Goal: Task Accomplishment & Management: Use online tool/utility

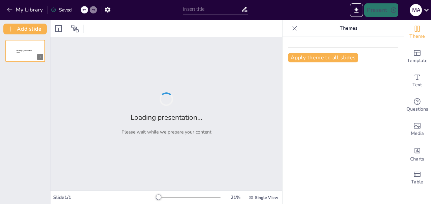
type input "New Sendsteps"
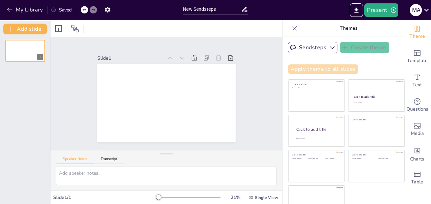
click at [318, 65] on button "Apply theme to all slides" at bounding box center [323, 68] width 70 height 9
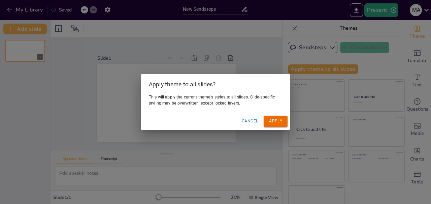
click at [246, 122] on button "Cancel" at bounding box center [250, 120] width 22 height 11
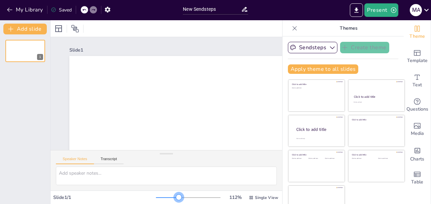
drag, startPoint x: 150, startPoint y: 198, endPoint x: 169, endPoint y: 195, distance: 18.7
click at [176, 195] on div at bounding box center [178, 196] width 5 height 5
click at [315, 68] on button "Apply theme to all slides" at bounding box center [323, 68] width 70 height 9
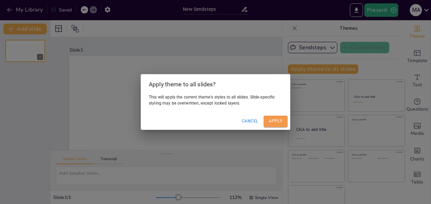
click at [283, 117] on button "Apply" at bounding box center [276, 120] width 24 height 11
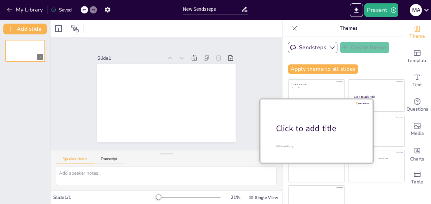
click at [291, 128] on div "Click to add title" at bounding box center [319, 128] width 86 height 11
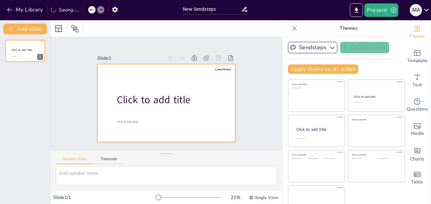
click at [183, 111] on div at bounding box center [166, 103] width 146 height 92
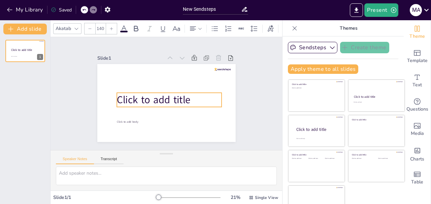
click at [151, 95] on span "Click to add title" at bounding box center [162, 80] width 22 height 74
type input "24"
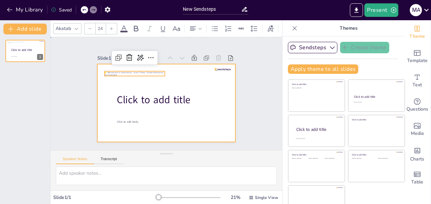
click at [147, 89] on div at bounding box center [164, 102] width 151 height 105
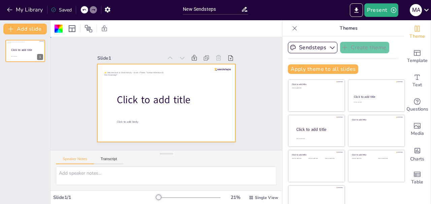
click at [123, 64] on div at bounding box center [161, 101] width 158 height 144
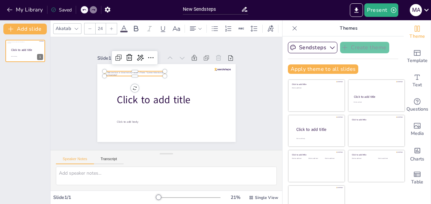
click at [126, 72] on p "🌟 Welcome Back to School Activity – Grade 5 Theme: "Summer Adventures & New Kno…" at bounding box center [139, 67] width 60 height 17
click at [137, 53] on icon at bounding box center [142, 48] width 10 height 10
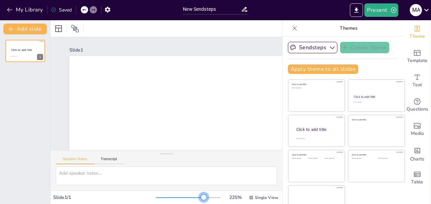
drag, startPoint x: 151, startPoint y: 196, endPoint x: 194, endPoint y: 196, distance: 43.4
click at [201, 196] on div at bounding box center [203, 196] width 5 height 5
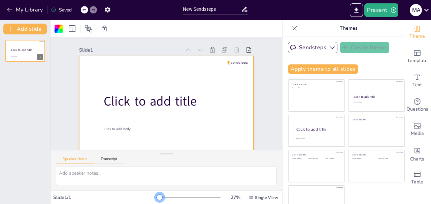
drag, startPoint x: 196, startPoint y: 199, endPoint x: 150, endPoint y: 184, distance: 48.2
click at [150, 184] on div "Slide 1 Click to add title Click to add body Speaker Notes Transcript Slide 1 /…" at bounding box center [166, 111] width 232 height 183
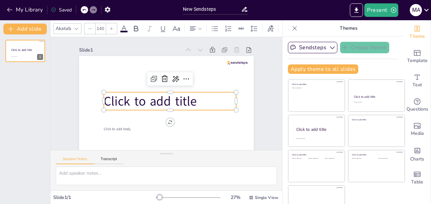
click at [154, 108] on span "Click to add title" at bounding box center [150, 85] width 69 height 86
type input "24"
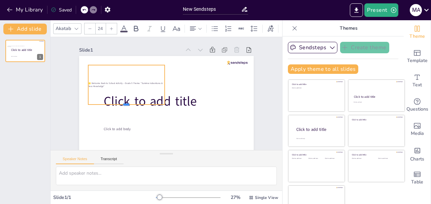
drag, startPoint x: 120, startPoint y: 72, endPoint x: 195, endPoint y: 107, distance: 83.3
click at [195, 107] on div "Click to add title Click to add body 🌟 Welcome Back to School Activity – Grade …" at bounding box center [155, 92] width 116 height 184
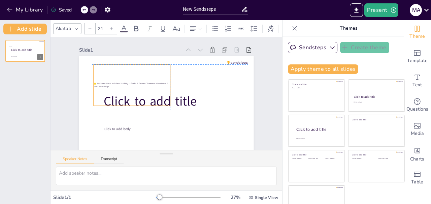
drag, startPoint x: 154, startPoint y: 83, endPoint x: 158, endPoint y: 84, distance: 3.8
click at [158, 84] on span "🌟 Welcome Back to School Activity – Grade 5 Theme: "Summer Adventures & New Kno…" at bounding box center [140, 67] width 68 height 40
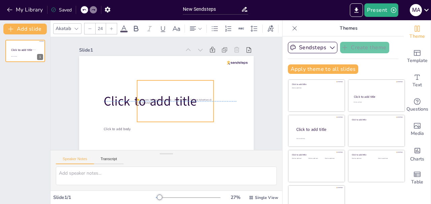
drag, startPoint x: 162, startPoint y: 85, endPoint x: 205, endPoint y: 101, distance: 46.2
click at [205, 101] on p "🌟 Welcome Back to School Activity – Grade 5 Theme: "Summer Adventures & New Kno…" at bounding box center [174, 102] width 76 height 14
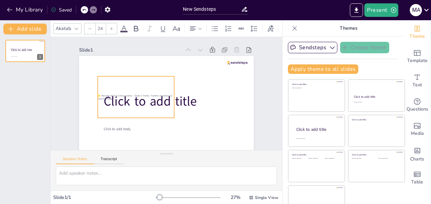
drag, startPoint x: 130, startPoint y: 102, endPoint x: 85, endPoint y: 99, distance: 44.9
click at [89, 75] on div "Click to add title Click to add body 🌟 Welcome Back to School Activity – Grade …" at bounding box center [174, 57] width 171 height 36
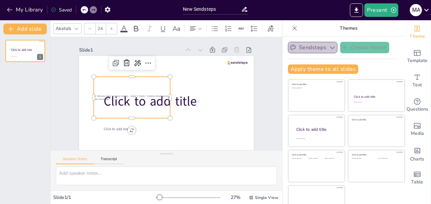
click at [310, 44] on button "Sendsteps" at bounding box center [312, 47] width 49 height 11
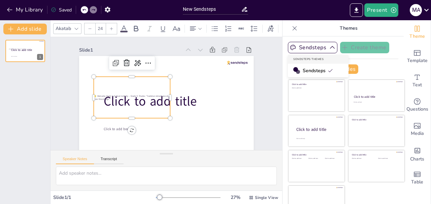
click at [311, 69] on span "Sendsteps" at bounding box center [318, 70] width 30 height 6
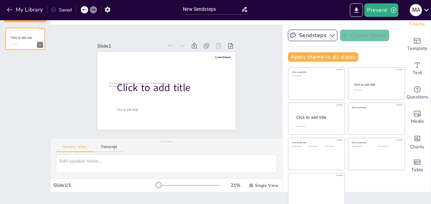
scroll to position [4, 0]
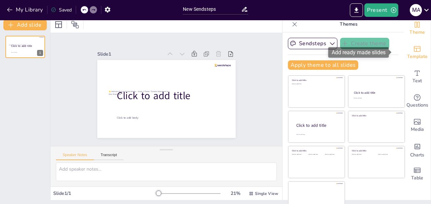
click at [407, 54] on span "Template" at bounding box center [417, 56] width 21 height 7
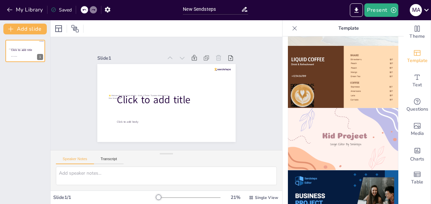
scroll to position [430, 0]
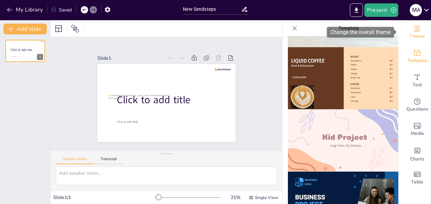
click at [415, 33] on span "Theme" at bounding box center [416, 36] width 15 height 7
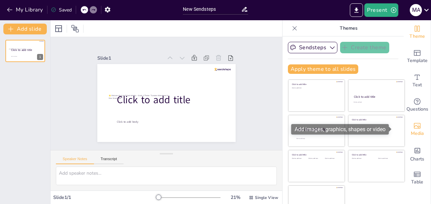
scroll to position [12, 0]
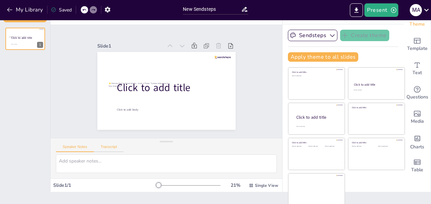
click at [109, 147] on button "Transcript" at bounding box center [109, 147] width 30 height 7
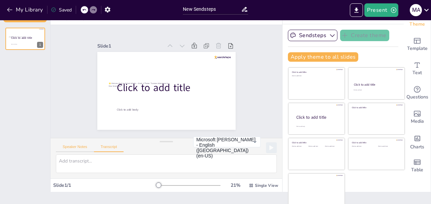
click at [78, 147] on button "Speaker Notes" at bounding box center [75, 147] width 38 height 7
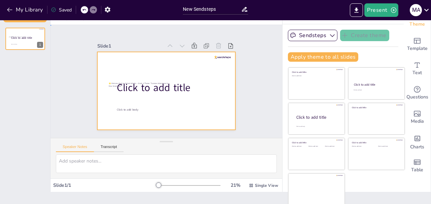
click at [183, 69] on div at bounding box center [161, 89] width 159 height 136
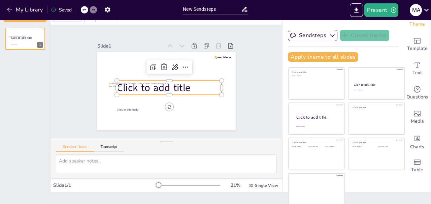
click at [165, 83] on span "Click to add title" at bounding box center [153, 88] width 73 height 14
click at [165, 83] on span "Click to add title" at bounding box center [152, 84] width 75 height 29
click at [162, 90] on p at bounding box center [169, 88] width 106 height 36
click at [165, 63] on icon at bounding box center [169, 67] width 8 height 8
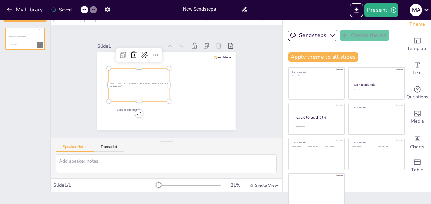
click at [158, 78] on div "🌟 Welcome Back to School Activity – Grade 5 Theme: "Summer Adventures & New Kno…" at bounding box center [139, 81] width 64 height 39
click at [135, 50] on icon at bounding box center [139, 48] width 9 height 9
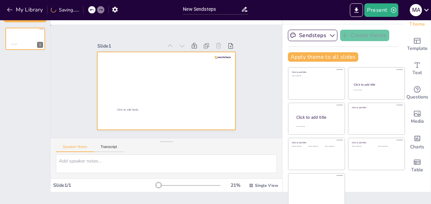
click at [151, 85] on div at bounding box center [164, 90] width 151 height 105
click at [134, 111] on div at bounding box center [164, 90] width 151 height 105
click at [132, 110] on div at bounding box center [164, 90] width 151 height 105
click at [136, 75] on div at bounding box center [166, 91] width 146 height 92
click at [8, 10] on icon "button" at bounding box center [9, 10] width 5 height 4
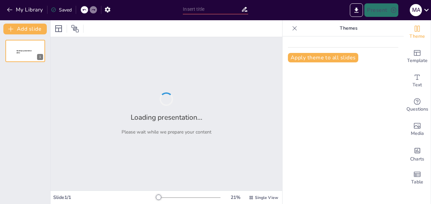
type input "Bridging Summer Experiences to Academic Engagement in Grade 5"
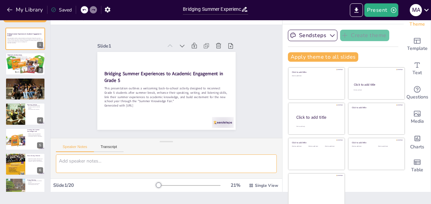
click at [127, 157] on textarea at bounding box center [166, 163] width 221 height 19
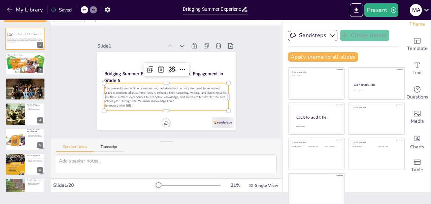
click at [129, 95] on p "This presentation outlines a welcoming back-to-school activity designed to reco…" at bounding box center [163, 94] width 125 height 43
click at [129, 82] on div "This presentation outlines a welcoming back-to-school activity designed to reco…" at bounding box center [163, 96] width 128 height 53
click at [28, 37] on button at bounding box center [30, 33] width 8 height 8
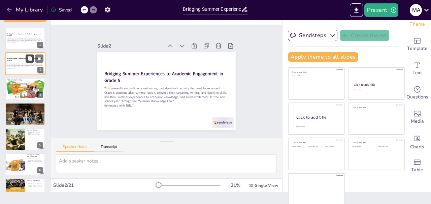
click at [28, 62] on button at bounding box center [30, 59] width 8 height 8
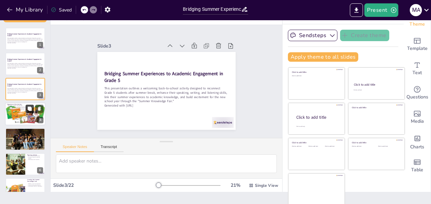
click at [30, 109] on icon at bounding box center [30, 108] width 4 height 4
type textarea "Reconnecting students after the break is essential for creating a comfortable c…"
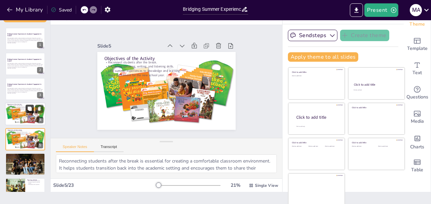
scroll to position [32, 0]
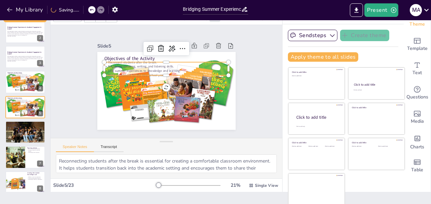
type input "32"
click at [145, 62] on p "Encourage speaking, writing, and listening skills." at bounding box center [169, 67] width 123 height 30
click at [145, 62] on p "Encourage speaking, writing, and listening skills." at bounding box center [171, 67] width 120 height 42
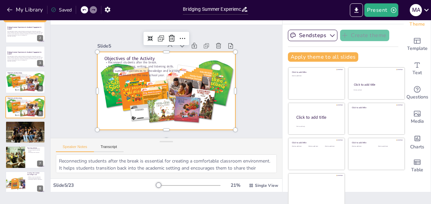
click at [127, 92] on div at bounding box center [165, 91] width 148 height 118
click at [124, 87] on div at bounding box center [164, 90] width 157 height 130
click at [124, 87] on div at bounding box center [163, 90] width 164 height 141
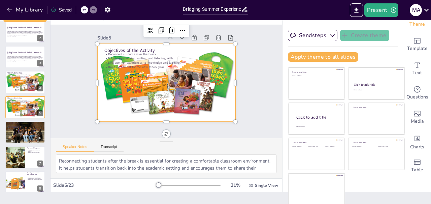
scroll to position [10, 0]
click at [83, 12] on div at bounding box center [84, 9] width 7 height 7
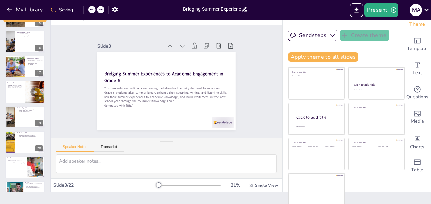
scroll to position [389, 0]
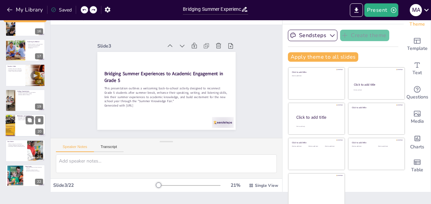
click at [17, 122] on div at bounding box center [25, 125] width 40 height 23
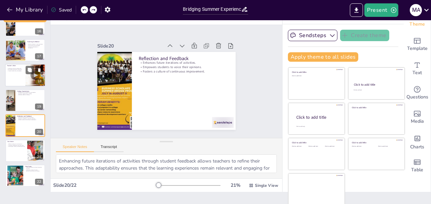
click at [19, 82] on div at bounding box center [25, 75] width 40 height 23
type textarea "Facilitating discussions effectively is a key responsibility of the teacher. By…"
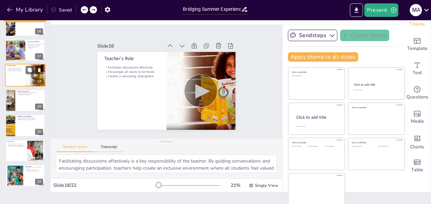
scroll to position [358, 0]
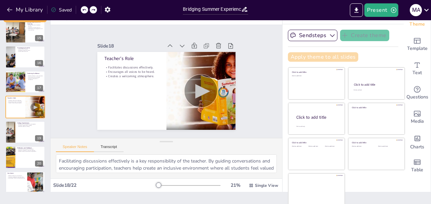
click at [316, 58] on button "Apply theme to all slides" at bounding box center [323, 56] width 70 height 9
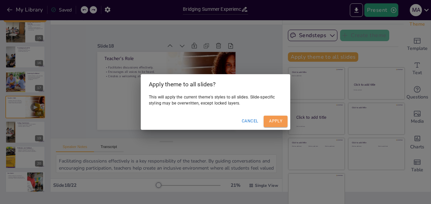
click at [279, 122] on button "Apply" at bounding box center [276, 120] width 24 height 11
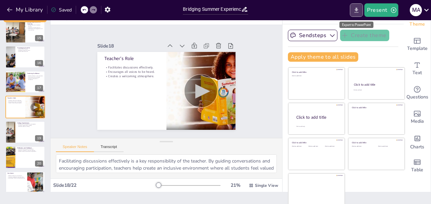
click at [358, 9] on icon "Export to PowerPoint" at bounding box center [356, 10] width 7 height 7
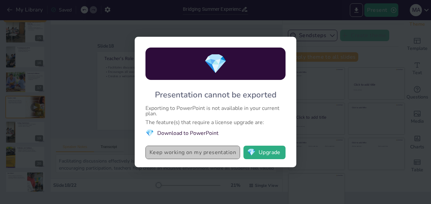
click at [183, 154] on button "Keep working on my presentation" at bounding box center [192, 151] width 95 height 13
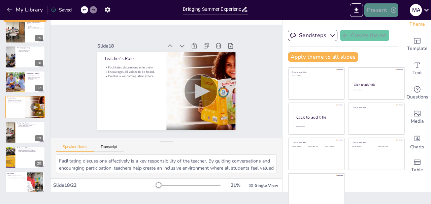
click at [374, 7] on button "Present" at bounding box center [381, 9] width 34 height 13
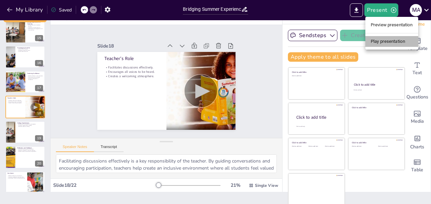
click at [381, 41] on li "Play presentation" at bounding box center [391, 41] width 53 height 11
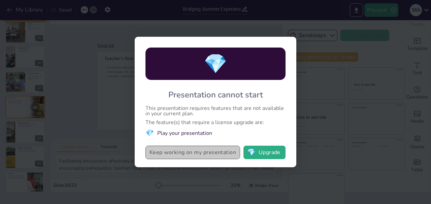
click at [181, 153] on button "Keep working on my presentation" at bounding box center [192, 151] width 95 height 13
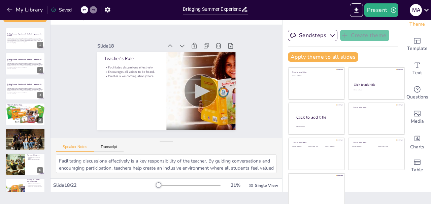
scroll to position [0, 0]
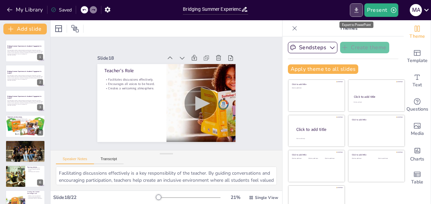
click at [357, 12] on icon "Export to PowerPoint" at bounding box center [357, 9] width 4 height 5
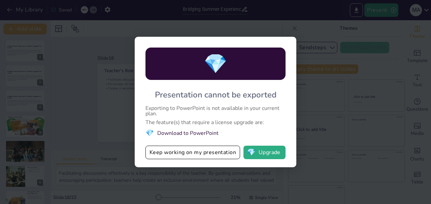
click at [192, 133] on li "💎 Download to PowerPoint" at bounding box center [215, 132] width 140 height 9
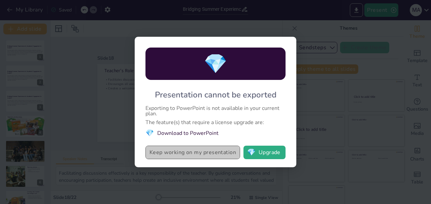
click at [187, 157] on button "Keep working on my presentation" at bounding box center [192, 151] width 95 height 13
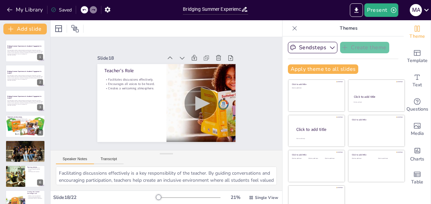
scroll to position [12, 0]
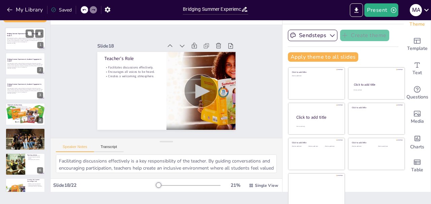
click at [31, 42] on p "Generated with [URL]" at bounding box center [25, 42] width 36 height 1
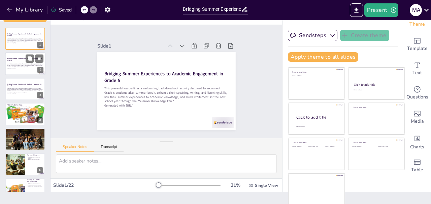
click at [25, 63] on p "This presentation outlines a welcoming back-to-school activity designed to reco…" at bounding box center [25, 64] width 36 height 5
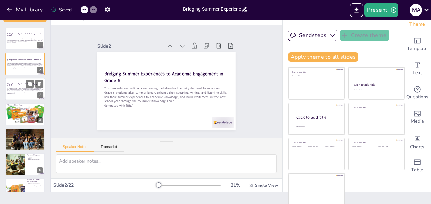
click at [22, 84] on strong "Bridging Summer Experiences to Academic Engagement in Grade 5" at bounding box center [24, 85] width 35 height 4
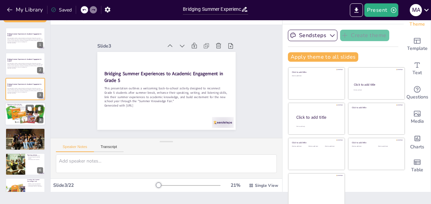
click at [20, 123] on div at bounding box center [25, 114] width 40 height 30
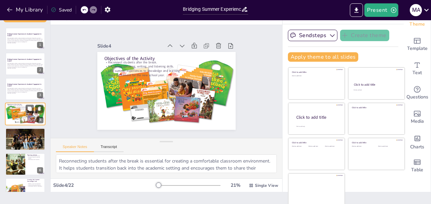
scroll to position [7, 0]
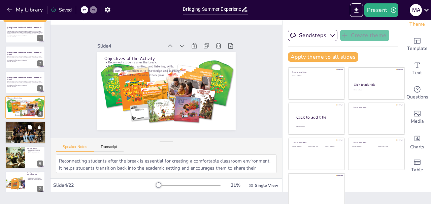
click at [22, 133] on div at bounding box center [25, 132] width 40 height 27
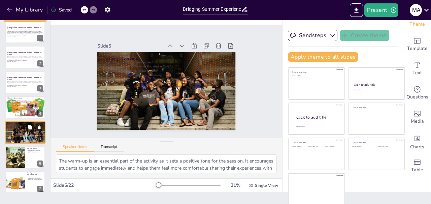
scroll to position [32, 0]
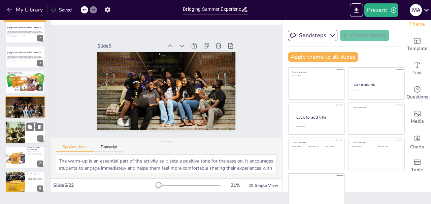
click at [13, 131] on div at bounding box center [15, 132] width 34 height 23
type textarea "A warm welcome from the teacher is crucial in establishing a positive classroom…"
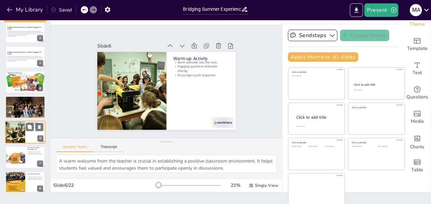
scroll to position [57, 0]
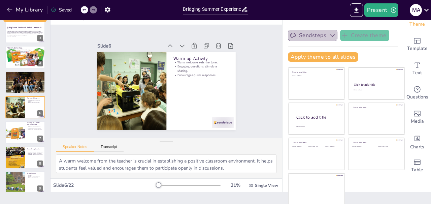
click at [329, 36] on icon "button" at bounding box center [332, 35] width 7 height 7
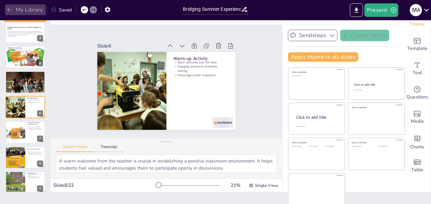
click at [26, 11] on button "My Library" at bounding box center [25, 9] width 41 height 11
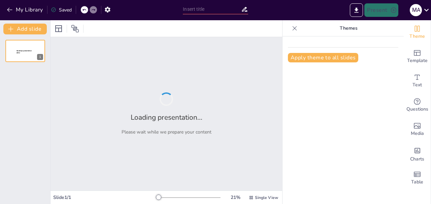
type input "Bridging Summer Experiences to Academic Engagement in Grade 5"
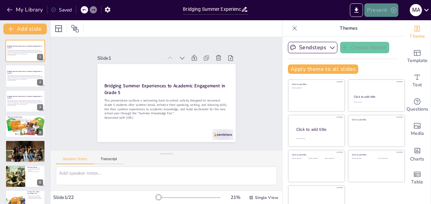
click at [372, 14] on button "Present" at bounding box center [381, 9] width 34 height 13
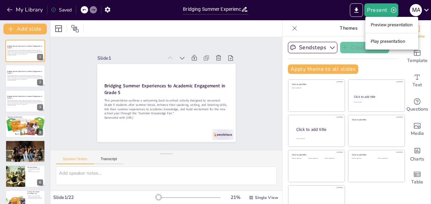
click at [379, 27] on li "Preview presentation" at bounding box center [391, 25] width 53 height 11
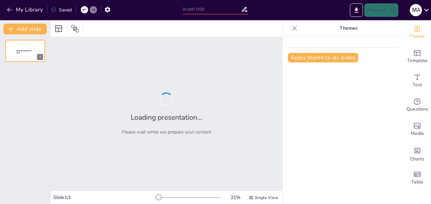
type input "Bridging Summer Experiences to Academic Engagement in Grade 5"
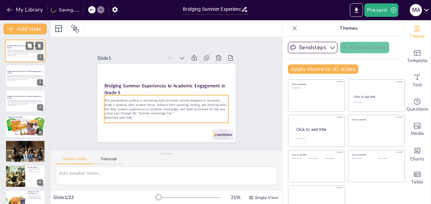
click at [28, 55] on p "Generated with [URL]" at bounding box center [25, 55] width 36 height 1
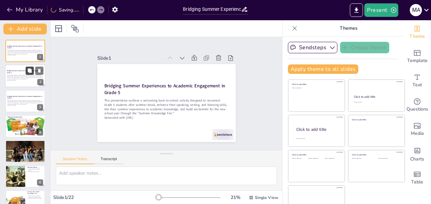
click at [29, 72] on icon at bounding box center [30, 71] width 4 height 4
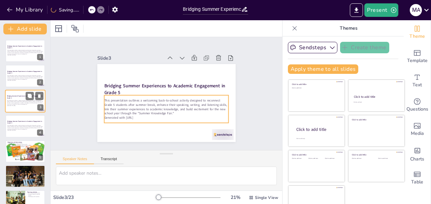
click at [25, 99] on div "This presentation outlines a welcoming back-to-school activity designed to reco…" at bounding box center [25, 103] width 36 height 8
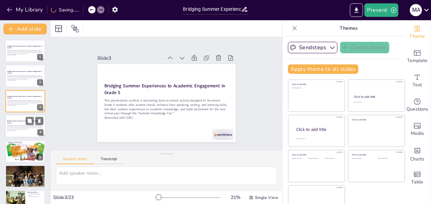
click at [28, 128] on p "This presentation outlines a welcoming back-to-school activity designed to reco…" at bounding box center [25, 127] width 36 height 5
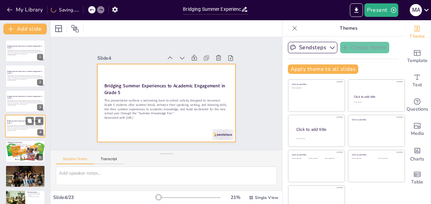
scroll to position [7, 0]
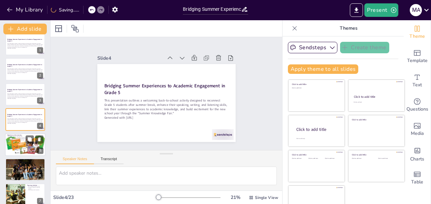
click at [28, 150] on div at bounding box center [25, 144] width 40 height 30
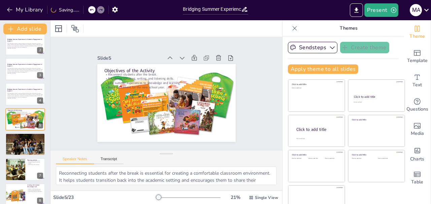
scroll to position [12, 0]
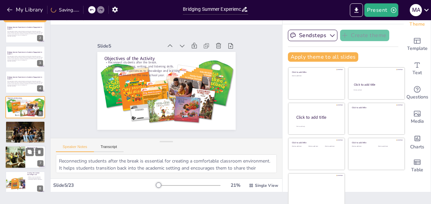
click at [15, 159] on div at bounding box center [15, 157] width 34 height 23
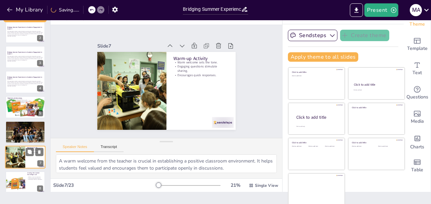
scroll to position [82, 0]
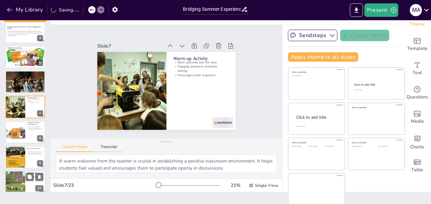
click at [20, 182] on div at bounding box center [15, 182] width 60 height 23
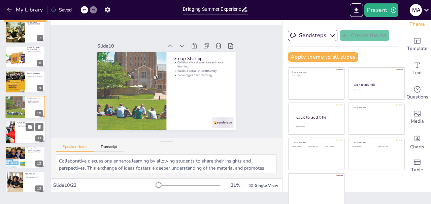
click at [24, 131] on div at bounding box center [25, 132] width 40 height 23
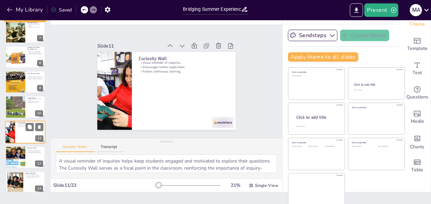
scroll to position [182, 0]
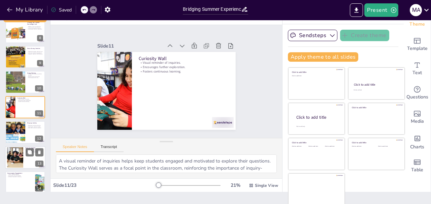
click at [16, 160] on div at bounding box center [15, 157] width 36 height 21
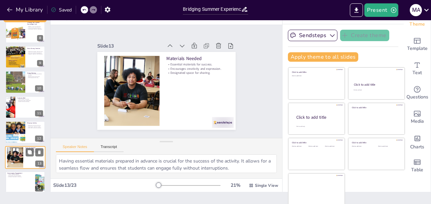
scroll to position [232, 0]
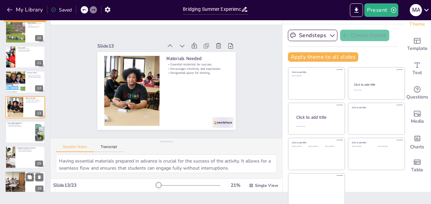
click at [18, 183] on div at bounding box center [15, 182] width 40 height 23
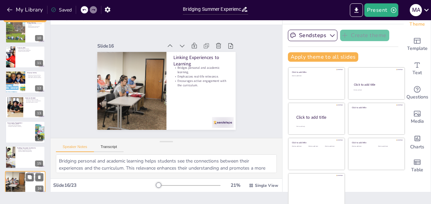
scroll to position [307, 0]
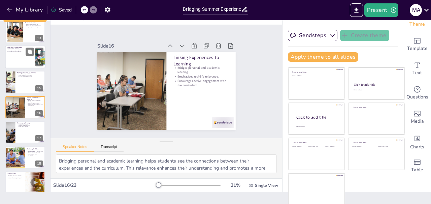
click at [22, 57] on div at bounding box center [25, 56] width 40 height 23
type textarea "Fostering creative expression is vital for student engagement. When students ca…"
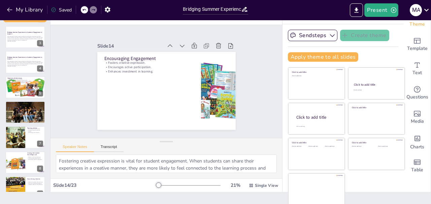
scroll to position [0, 0]
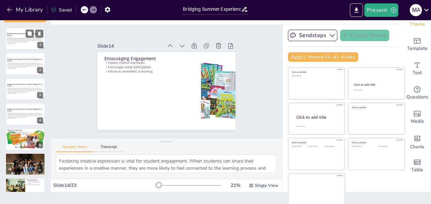
click at [26, 37] on div at bounding box center [35, 33] width 18 height 8
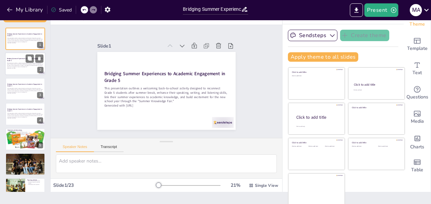
click at [22, 64] on p "This presentation outlines a welcoming back-to-school activity designed to reco…" at bounding box center [25, 64] width 36 height 5
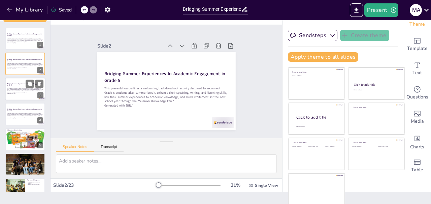
click at [25, 93] on p "Generated with [URL]" at bounding box center [25, 93] width 36 height 1
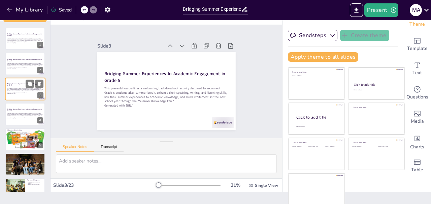
click at [25, 93] on p "Generated with [URL]" at bounding box center [25, 93] width 36 height 1
click at [25, 120] on div "This presentation outlines a welcoming back-to-school activity designed to reco…" at bounding box center [25, 116] width 36 height 8
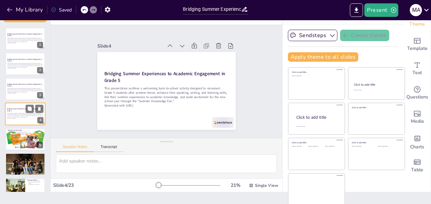
scroll to position [7, 0]
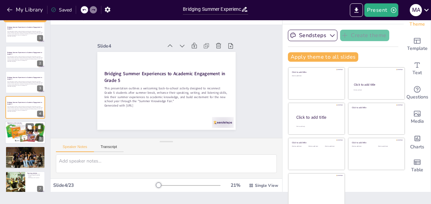
click at [23, 140] on div at bounding box center [25, 132] width 40 height 30
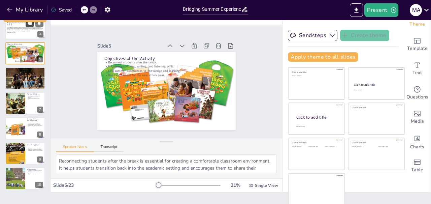
scroll to position [87, 0]
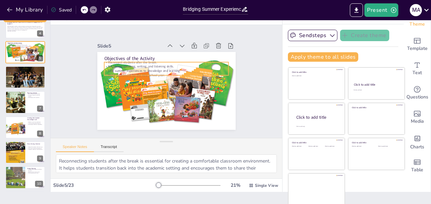
click at [109, 72] on p "Reconnect students after the break." at bounding box center [158, 99] width 115 height 54
click at [23, 132] on div at bounding box center [15, 127] width 30 height 23
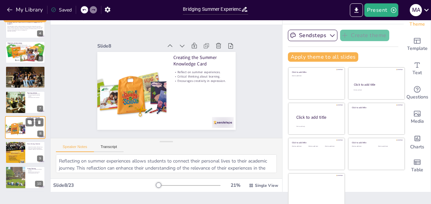
scroll to position [107, 0]
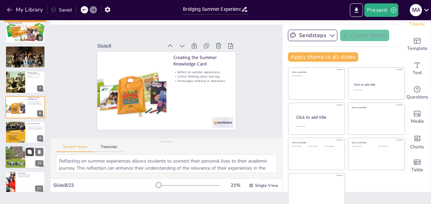
click at [30, 153] on icon at bounding box center [30, 152] width 4 height 4
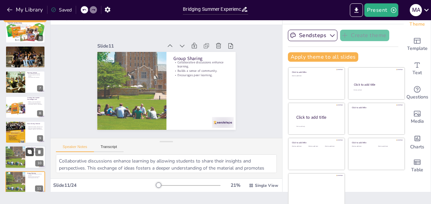
scroll to position [182, 0]
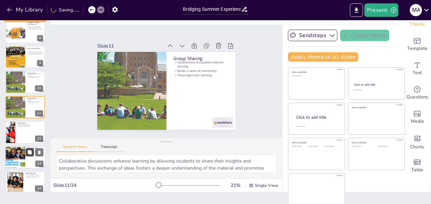
click at [26, 153] on button at bounding box center [30, 152] width 8 height 8
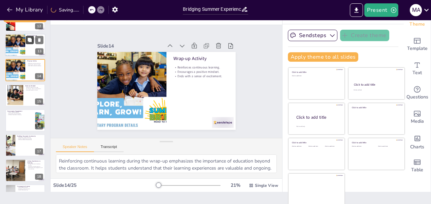
scroll to position [297, 0]
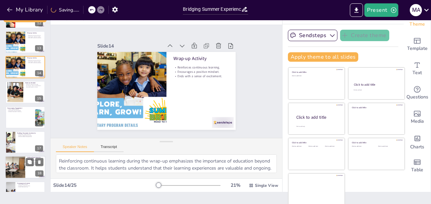
click at [22, 163] on div at bounding box center [15, 167] width 40 height 23
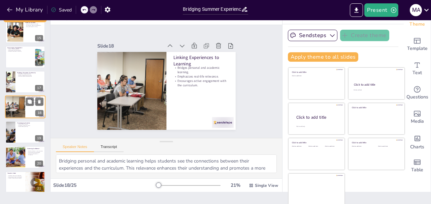
scroll to position [465, 0]
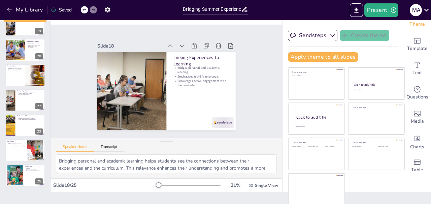
click at [20, 123] on div at bounding box center [25, 125] width 40 height 23
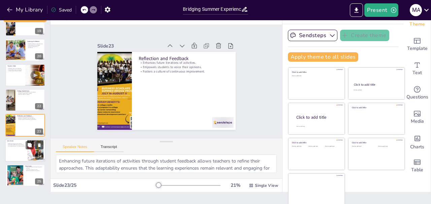
click at [19, 148] on div at bounding box center [25, 150] width 40 height 23
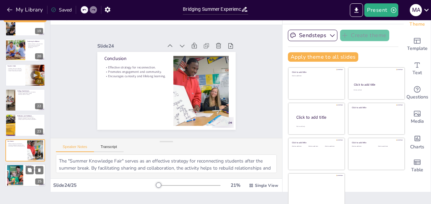
click at [19, 173] on div at bounding box center [15, 175] width 31 height 21
type textarea "Implementing similar activities throughout the year ensures that students remai…"
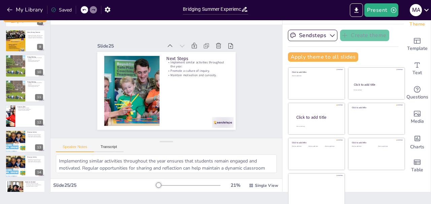
scroll to position [0, 0]
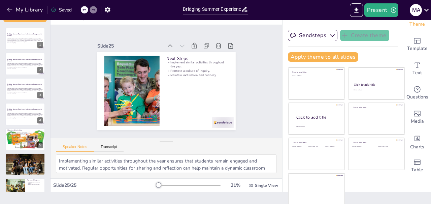
click at [66, 13] on div "Saved" at bounding box center [59, 9] width 24 height 12
click at [359, 14] on button "Export to PowerPoint" at bounding box center [356, 9] width 13 height 13
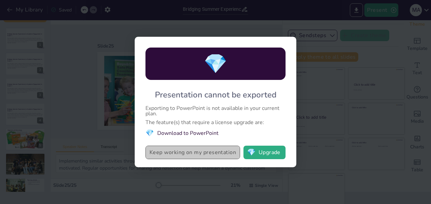
click at [185, 155] on button "Keep working on my presentation" at bounding box center [192, 151] width 95 height 13
